Goal: Check status

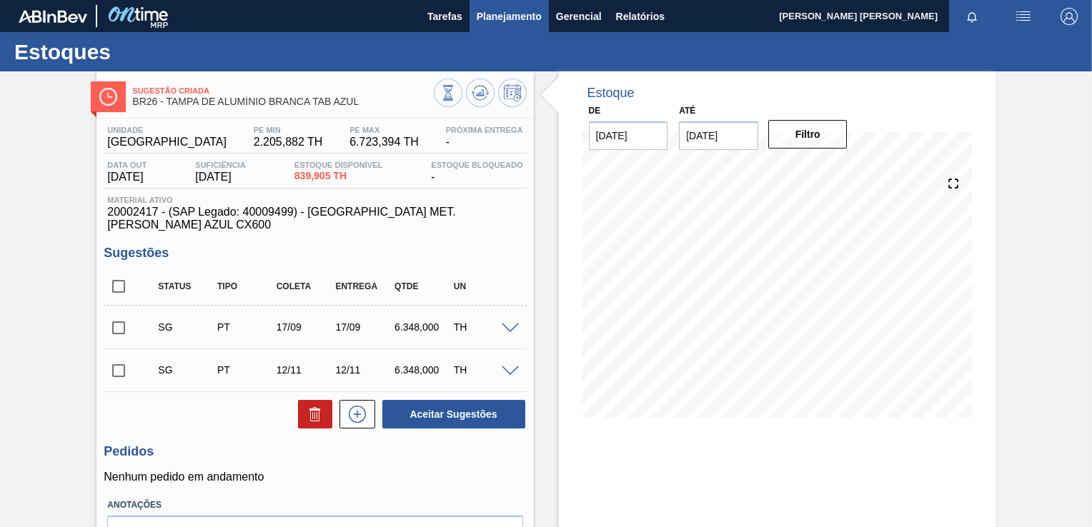
click at [512, 23] on span "Planejamento" at bounding box center [509, 16] width 65 height 17
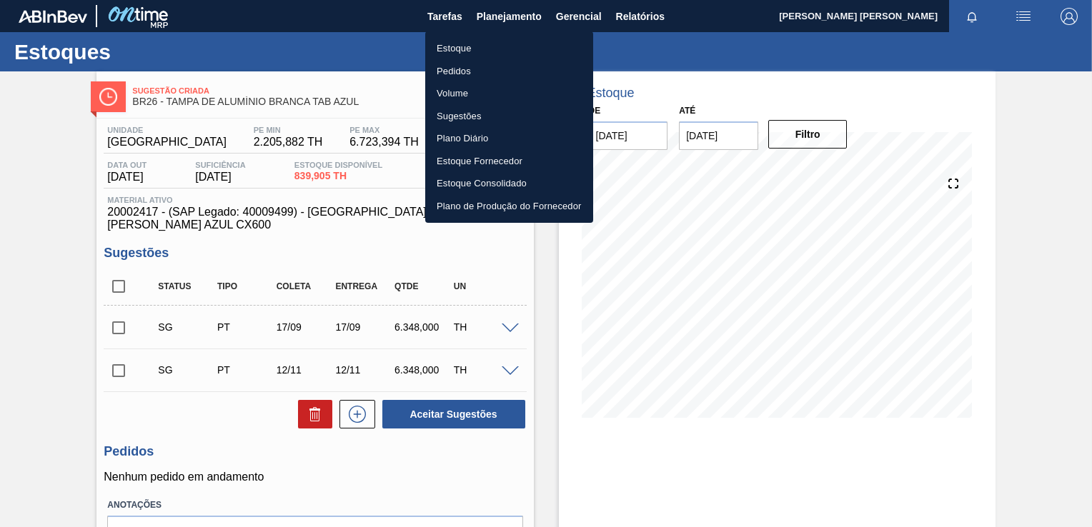
click at [457, 51] on li "Estoque" at bounding box center [509, 48] width 168 height 23
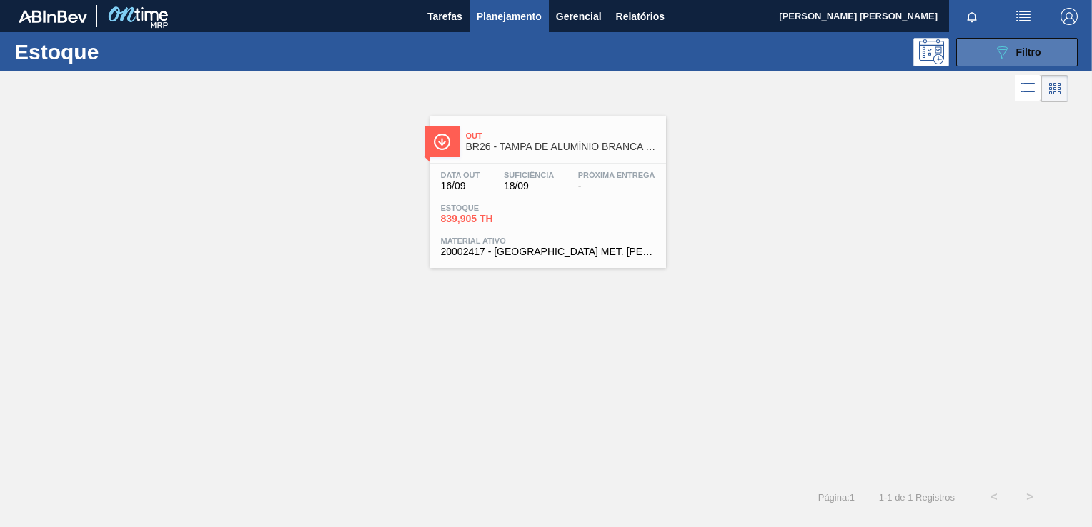
click at [1024, 58] on div "089F7B8B-B2A5-4AFE-B5C0-19BA573D28AC Filtro" at bounding box center [1017, 52] width 48 height 17
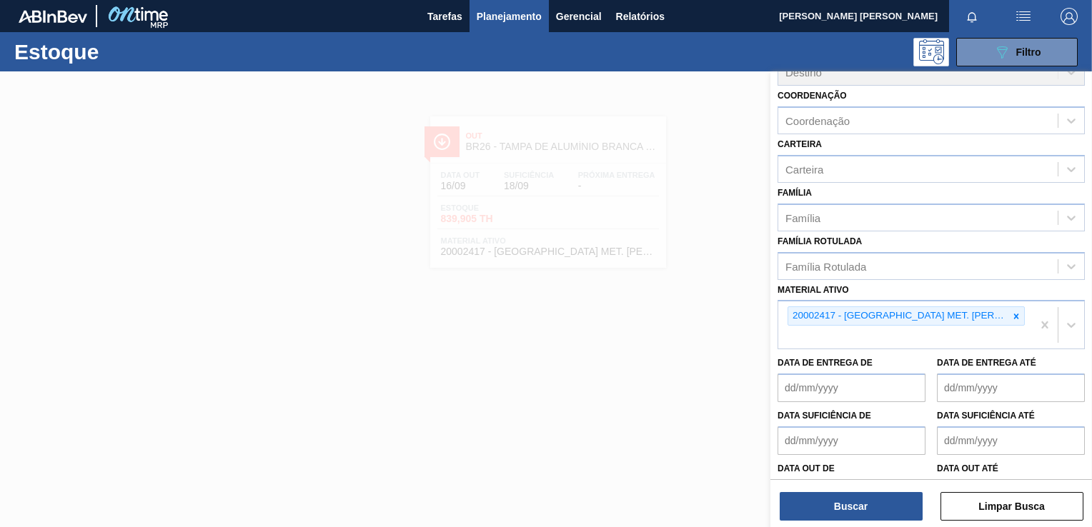
scroll to position [143, 0]
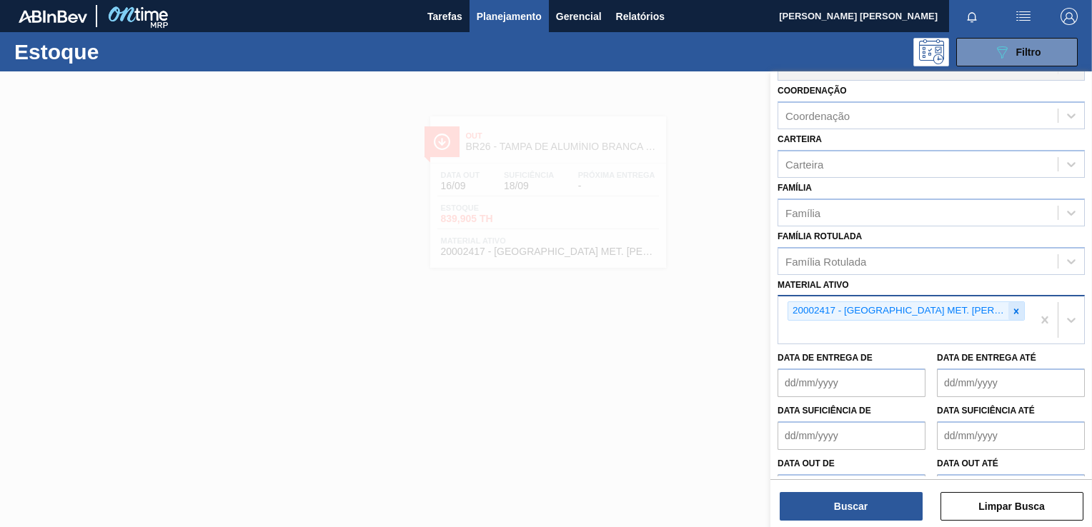
click at [1015, 310] on icon at bounding box center [1016, 311] width 5 height 5
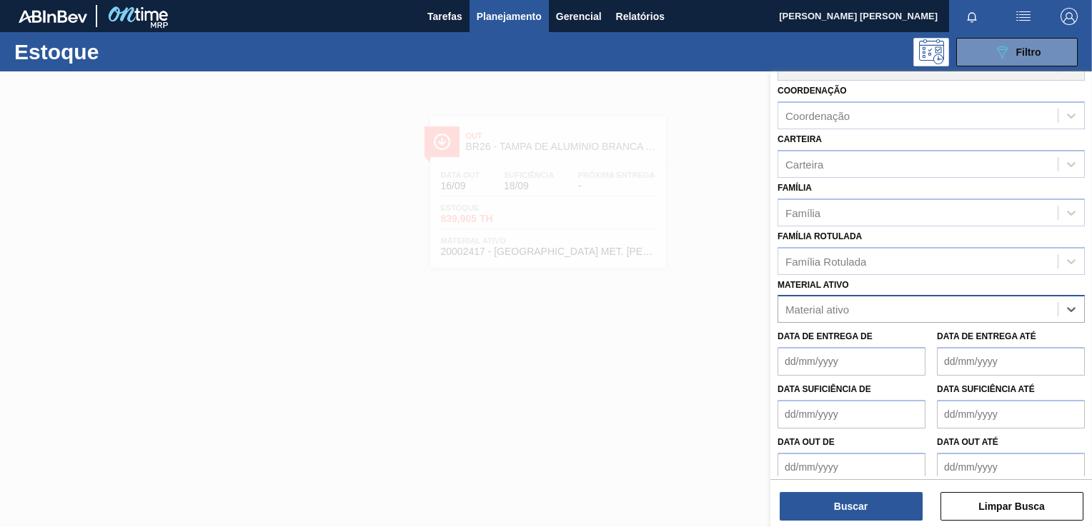
paste ativo "20002735"
type ativo "20002735"
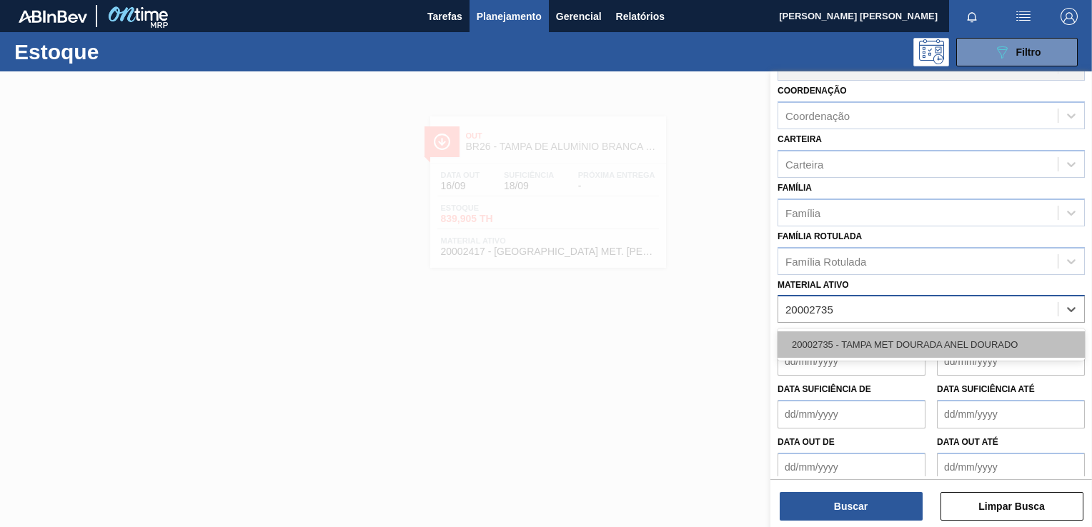
click at [853, 349] on div "20002735 - TAMPA MET DOURADA ANEL DOURADO" at bounding box center [930, 345] width 307 height 26
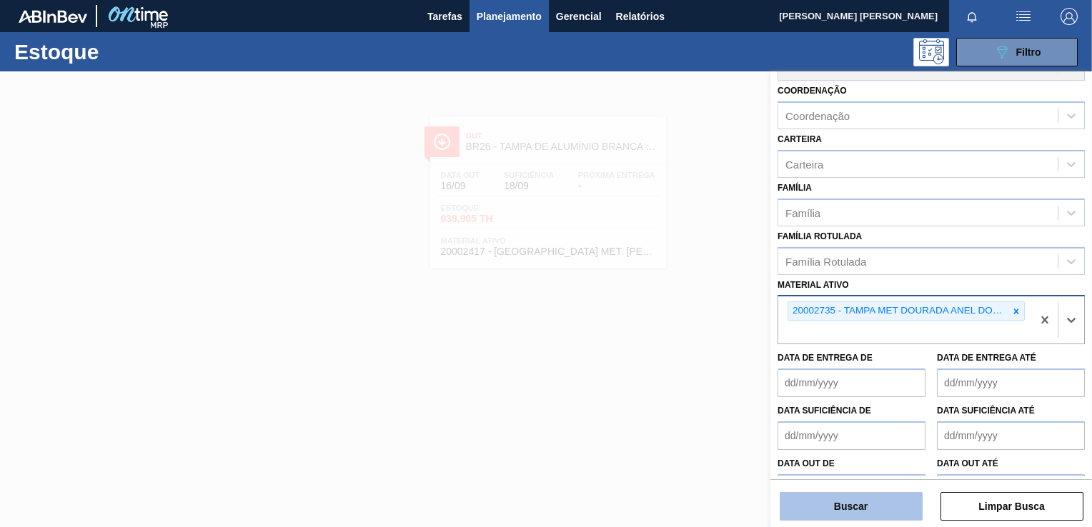
click at [842, 501] on button "Buscar" at bounding box center [851, 506] width 143 height 29
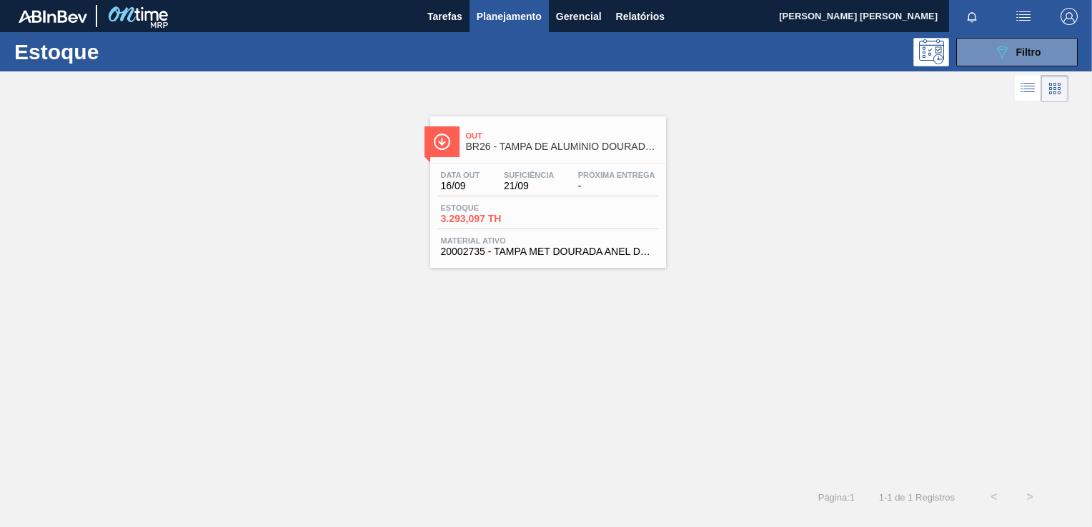
click at [517, 179] on div "Suficiência 21/09" at bounding box center [528, 181] width 57 height 21
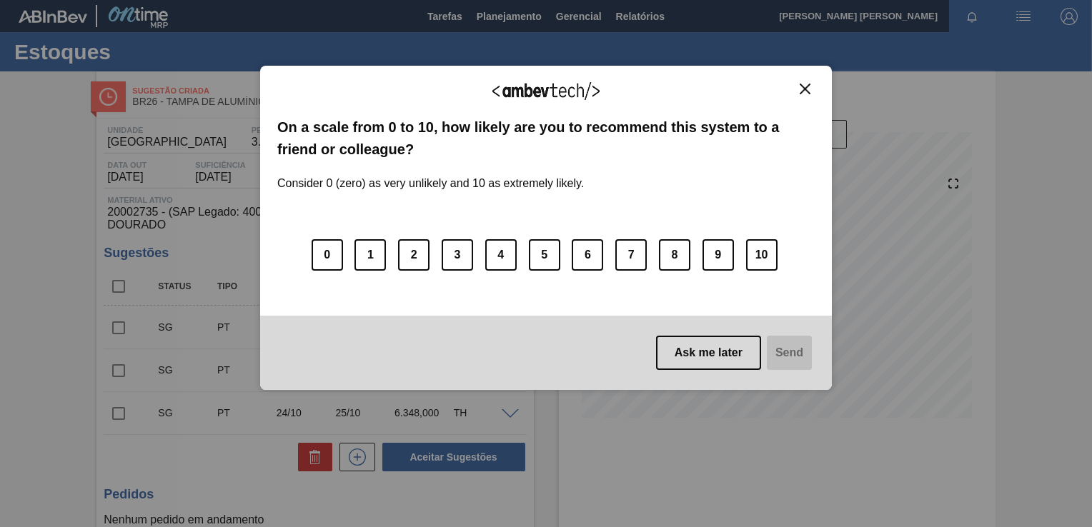
click at [802, 81] on div "We appreciate your feedback! On a scale from 0 to 10, how likely are you to rec…" at bounding box center [546, 228] width 572 height 324
click at [637, 259] on button "7" at bounding box center [630, 254] width 31 height 31
click at [582, 247] on button "6" at bounding box center [587, 254] width 31 height 31
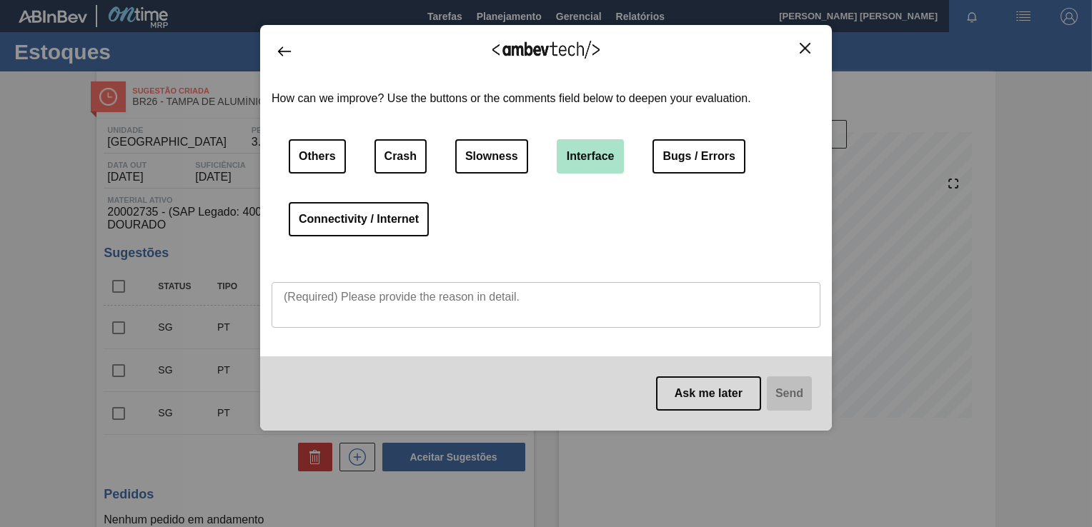
click at [588, 169] on button "Interface" at bounding box center [591, 156] width 68 height 34
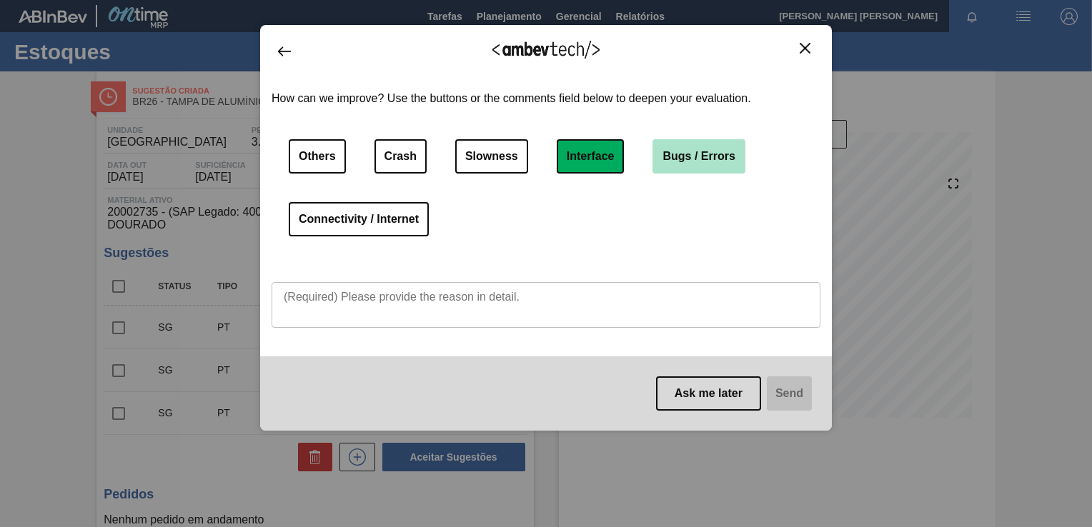
click at [715, 150] on button "Bugs / Errors" at bounding box center [698, 156] width 92 height 34
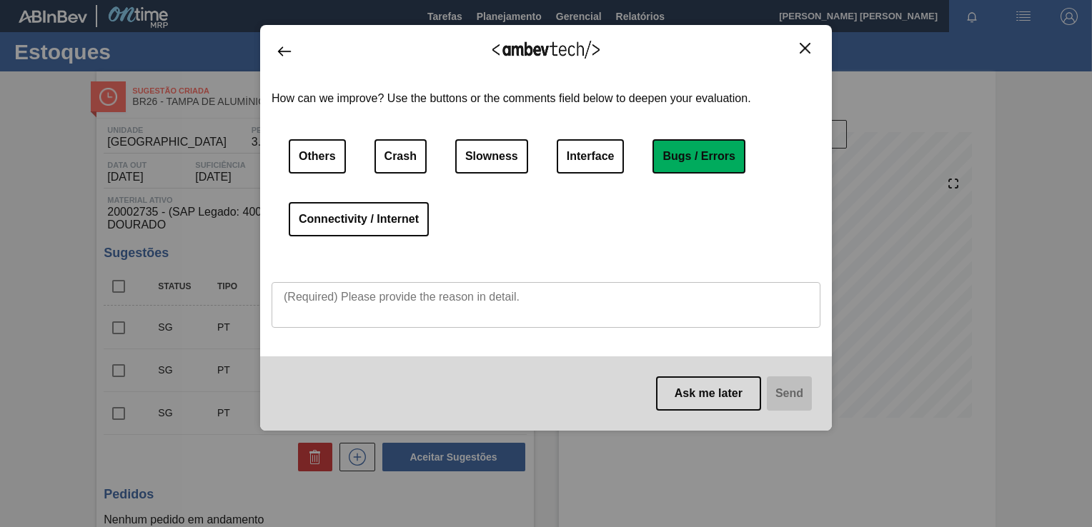
click at [805, 42] on button "Close" at bounding box center [804, 48] width 19 height 12
